Goal: Check status

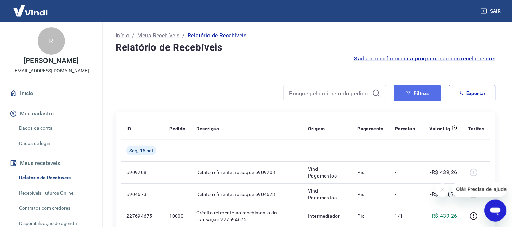
click at [424, 100] on button "Filtros" at bounding box center [418, 93] width 46 height 16
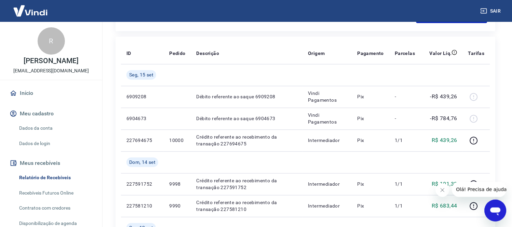
scroll to position [228, 0]
